Goal: Browse casually

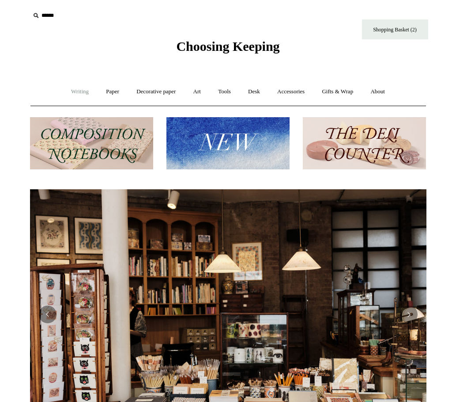
click at [79, 94] on link "Writing +" at bounding box center [80, 91] width 34 height 23
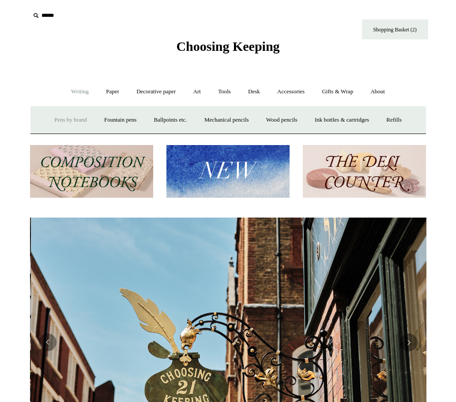
scroll to position [0, 397]
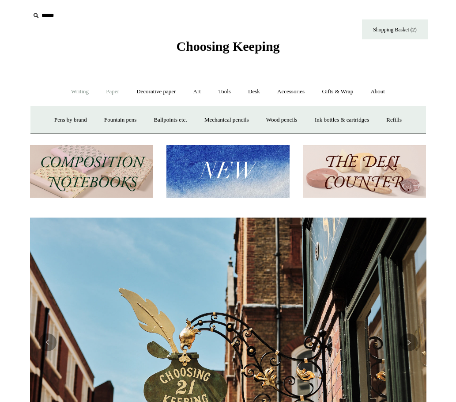
click at [110, 95] on link "Paper +" at bounding box center [112, 91] width 29 height 23
click at [103, 121] on link "Notebooks +" at bounding box center [104, 119] width 41 height 23
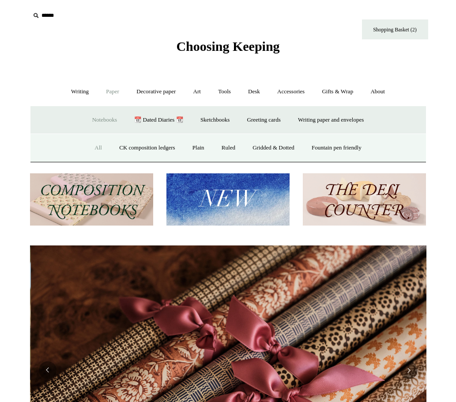
scroll to position [0, 794]
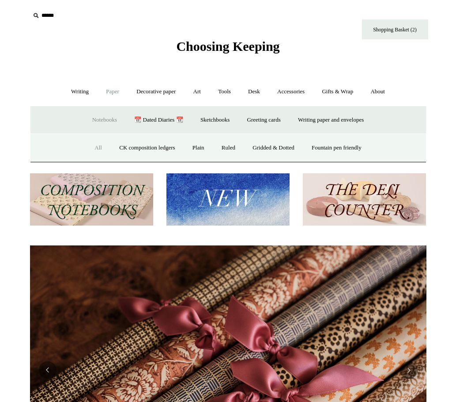
click at [95, 146] on link "All" at bounding box center [98, 147] width 23 height 23
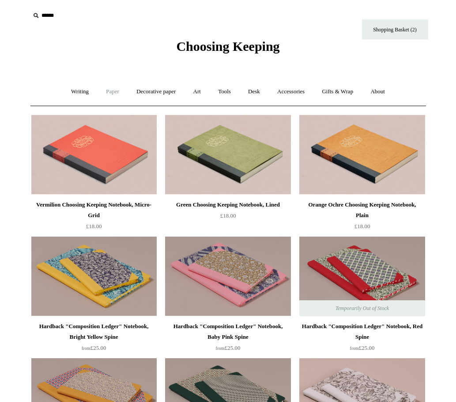
click at [103, 91] on link "Paper +" at bounding box center [112, 91] width 29 height 23
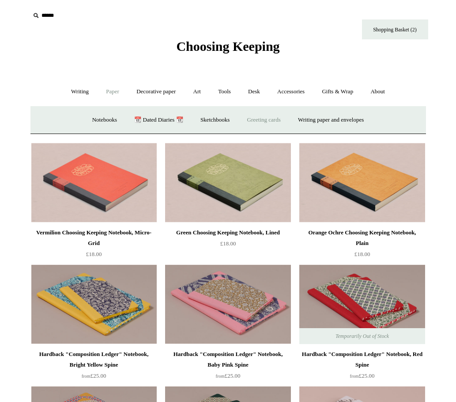
click at [271, 118] on link "Greeting cards +" at bounding box center [263, 119] width 49 height 23
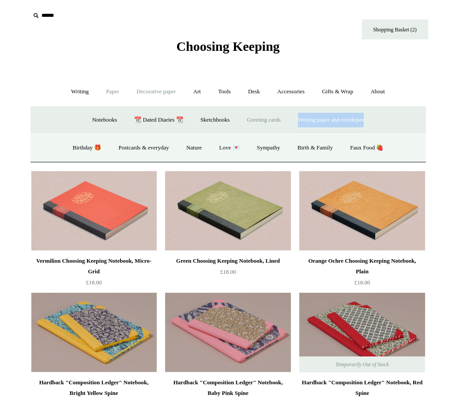
click at [164, 91] on link "Decorative paper +" at bounding box center [156, 91] width 55 height 23
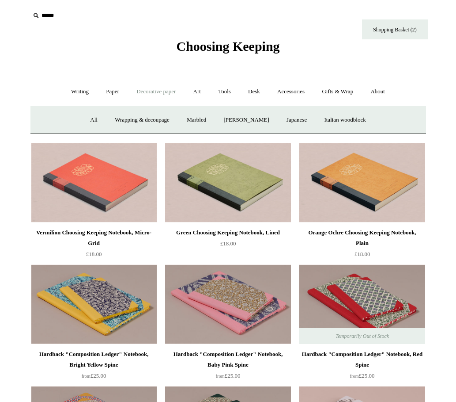
click at [160, 91] on link "Decorative paper -" at bounding box center [156, 91] width 55 height 23
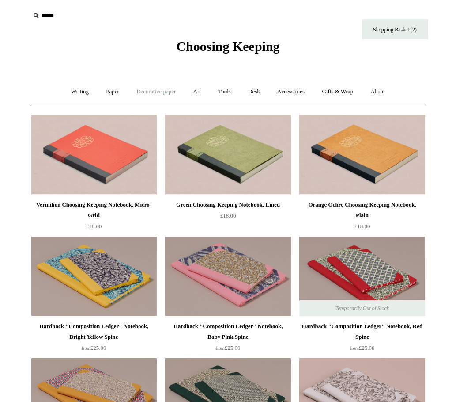
click at [160, 91] on link "Decorative paper +" at bounding box center [156, 91] width 55 height 23
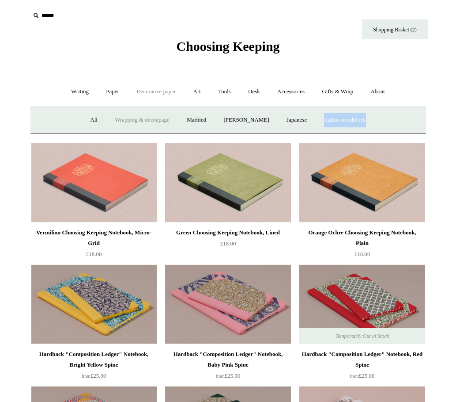
click at [120, 119] on link "Wrapping & decoupage" at bounding box center [142, 119] width 71 height 23
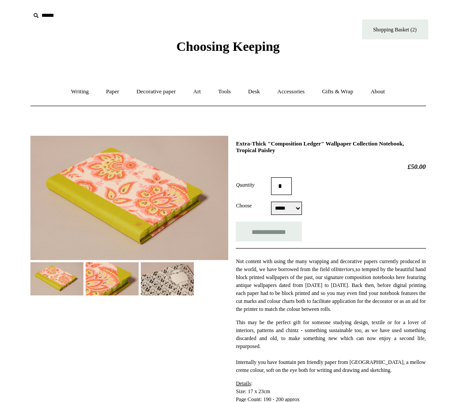
select select "*****"
click at [186, 269] on img at bounding box center [167, 278] width 53 height 33
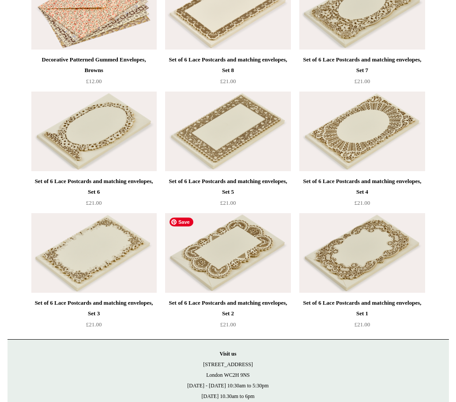
scroll to position [1376, 0]
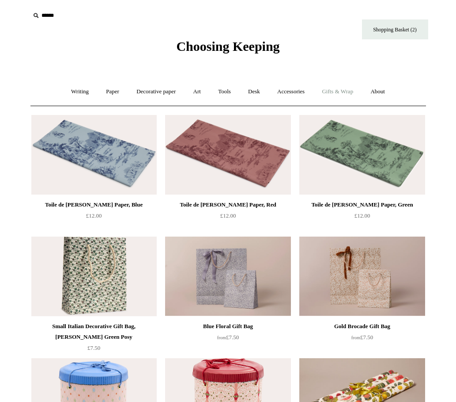
click at [353, 90] on link "Gifts & Wrap +" at bounding box center [337, 91] width 47 height 23
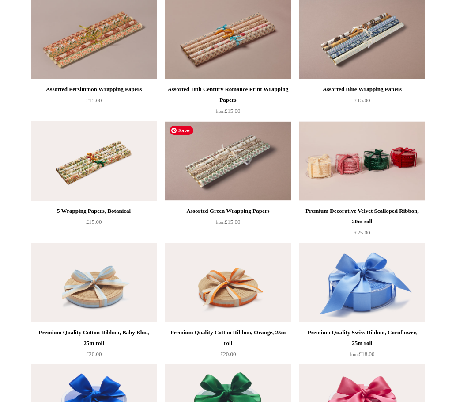
scroll to position [593, 0]
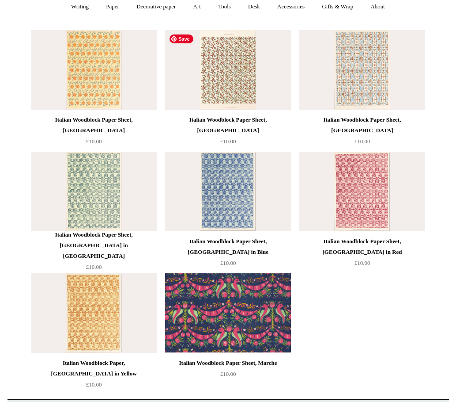
scroll to position [194, 0]
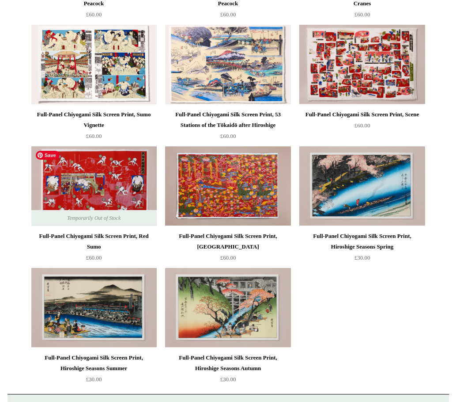
scroll to position [404, 0]
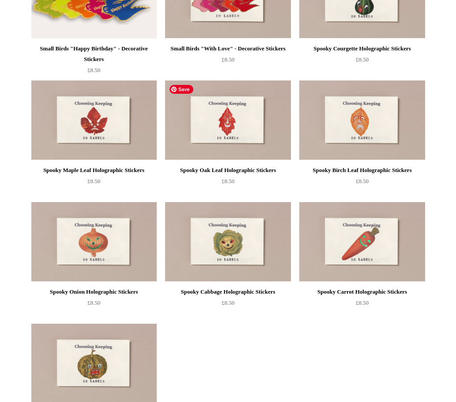
scroll to position [585, 0]
